Goal: Task Accomplishment & Management: Use online tool/utility

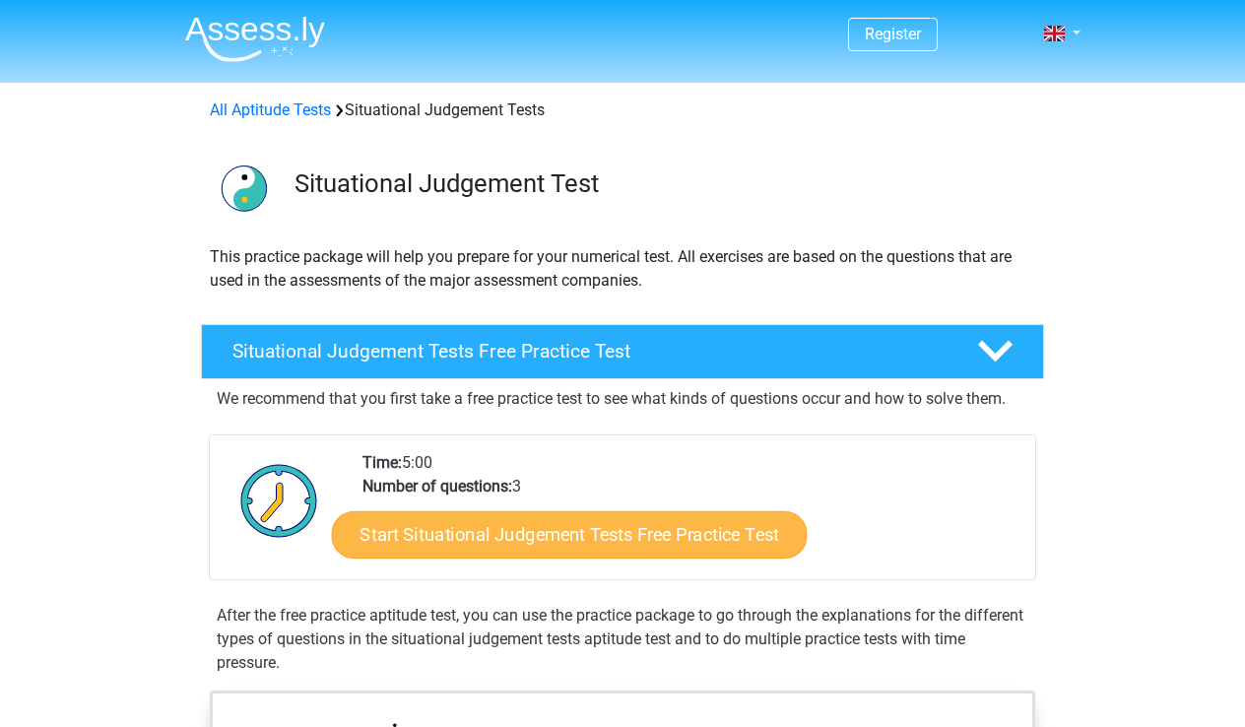
click at [648, 529] on link "Start Situational Judgement Tests Free Practice Test" at bounding box center [570, 534] width 476 height 47
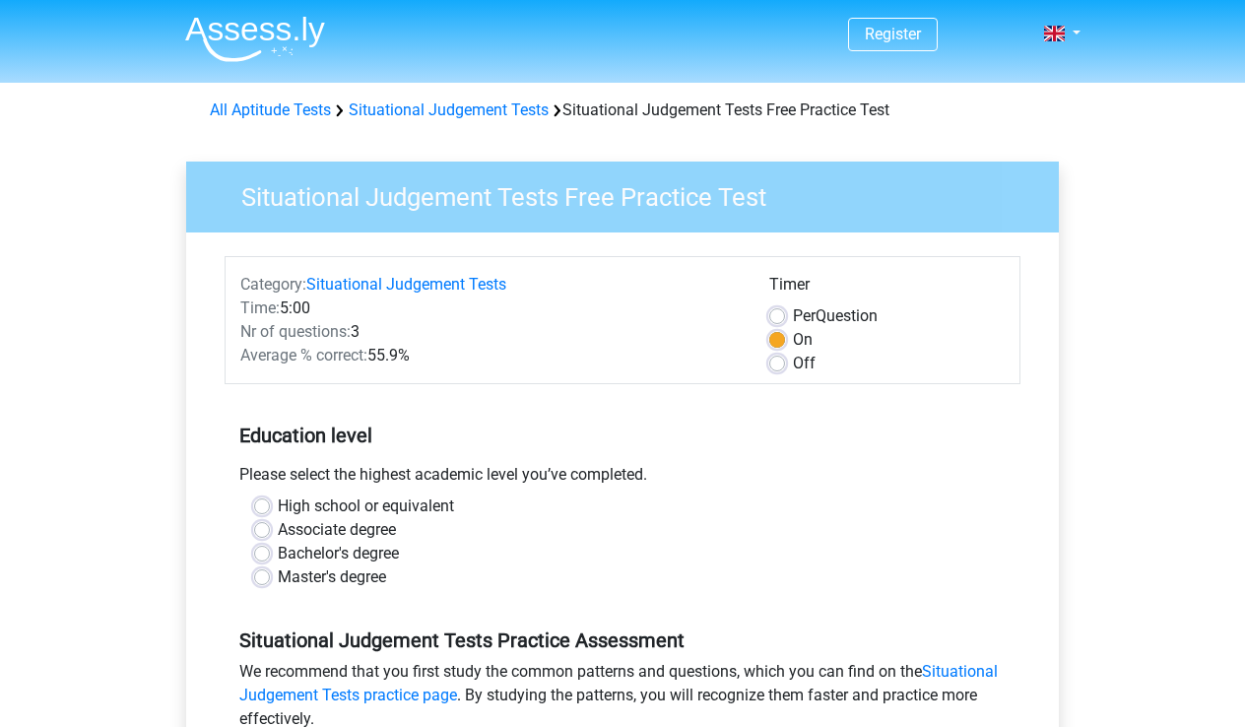
click at [278, 511] on label "High school or equivalent" at bounding box center [366, 507] width 176 height 24
click at [264, 511] on input "High school or equivalent" at bounding box center [262, 505] width 16 height 20
radio input "true"
click at [724, 546] on div "Bachelor's degree" at bounding box center [622, 554] width 737 height 24
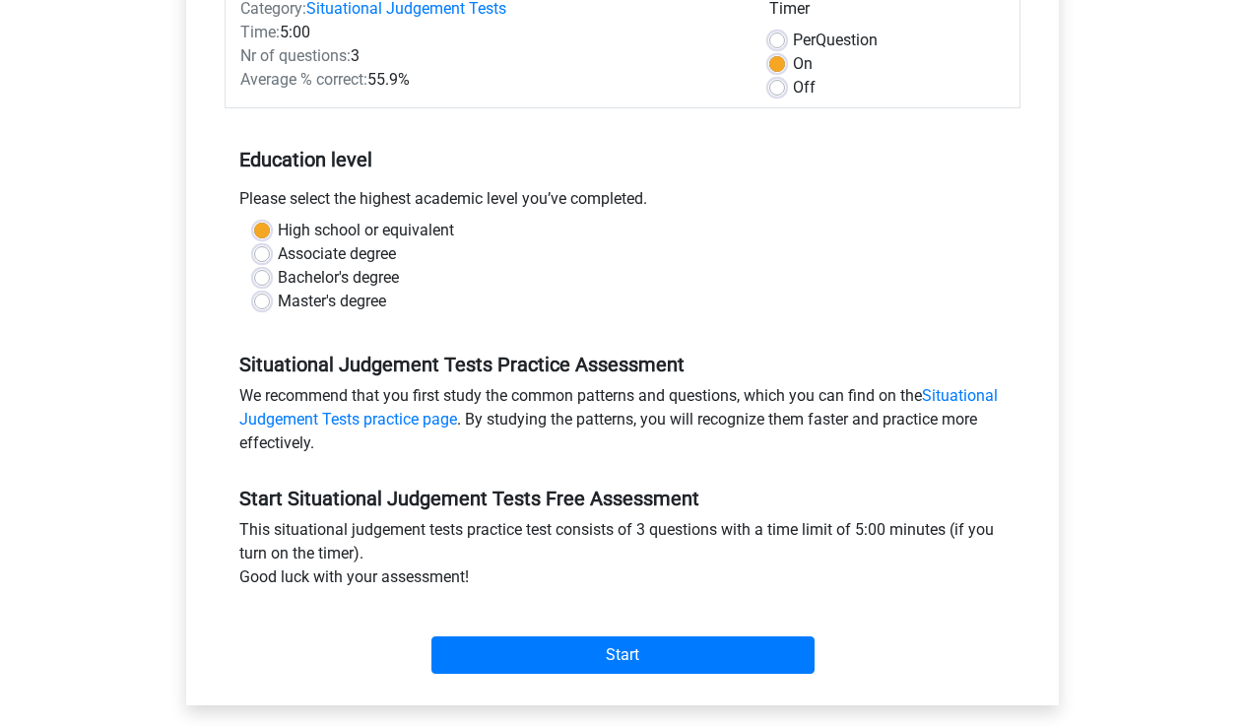
scroll to position [315, 0]
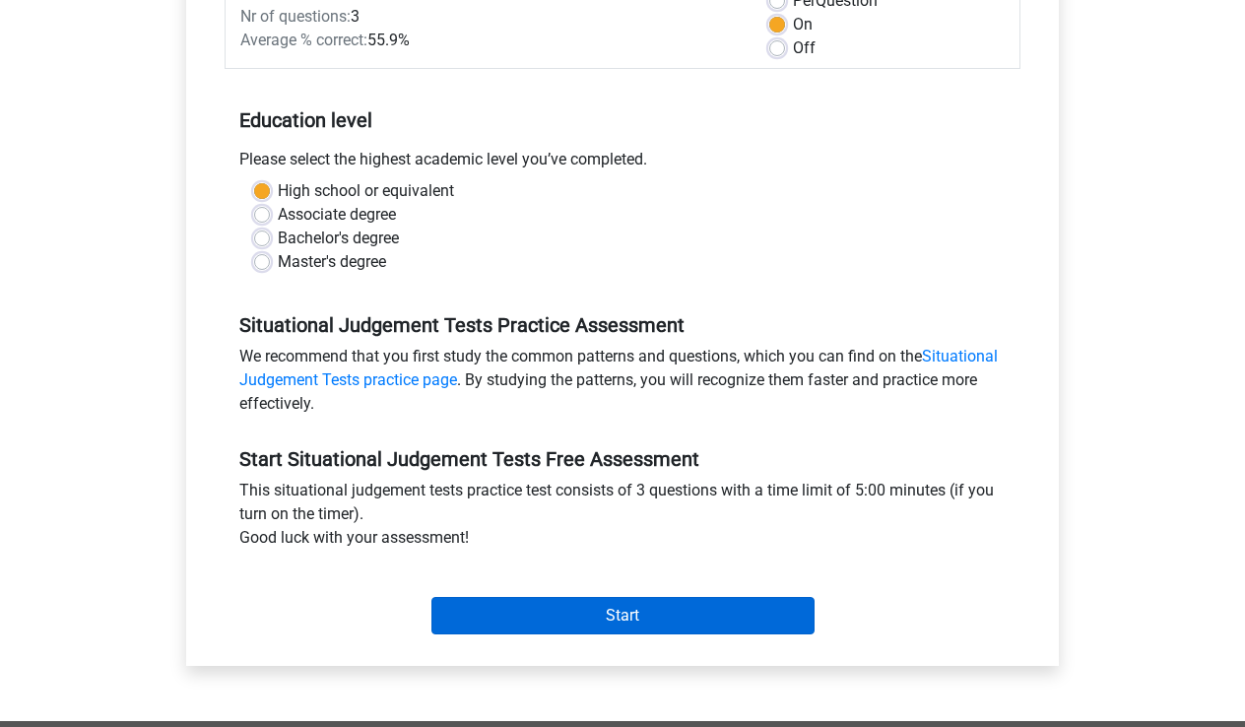
click at [792, 605] on input "Start" at bounding box center [622, 615] width 383 height 37
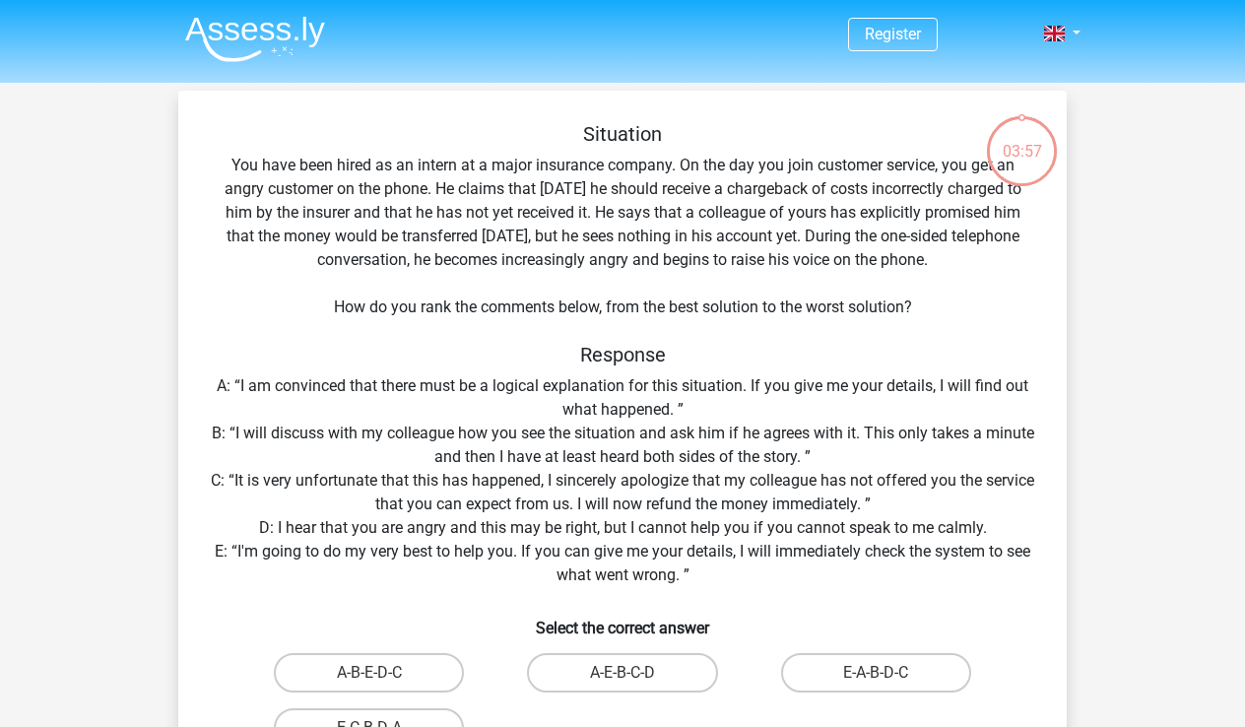
scroll to position [39, 0]
